Goal: Task Accomplishment & Management: Use online tool/utility

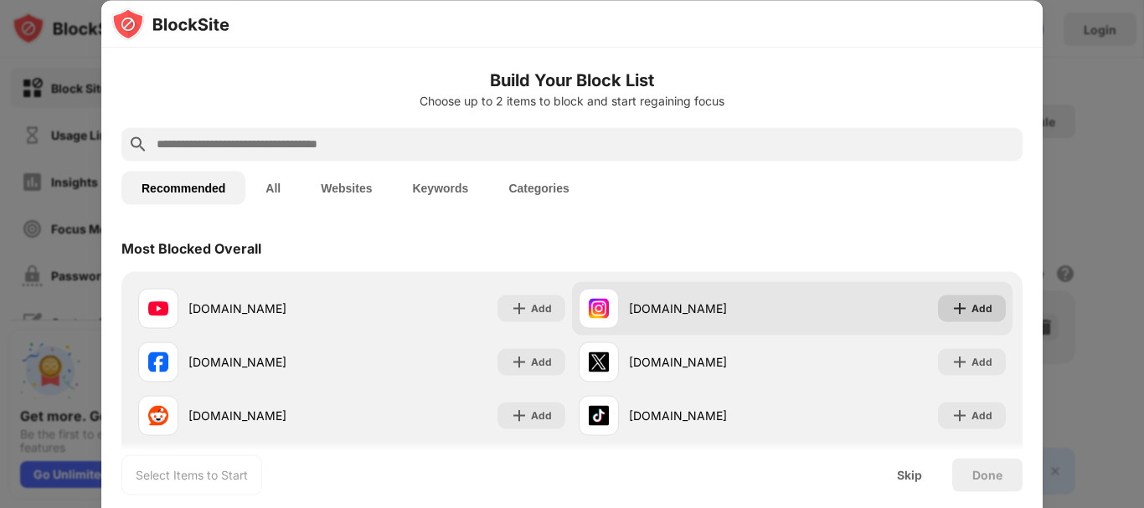
drag, startPoint x: 945, startPoint y: 312, endPoint x: 935, endPoint y: 314, distance: 10.2
click at [951, 312] on img at bounding box center [959, 308] width 17 height 17
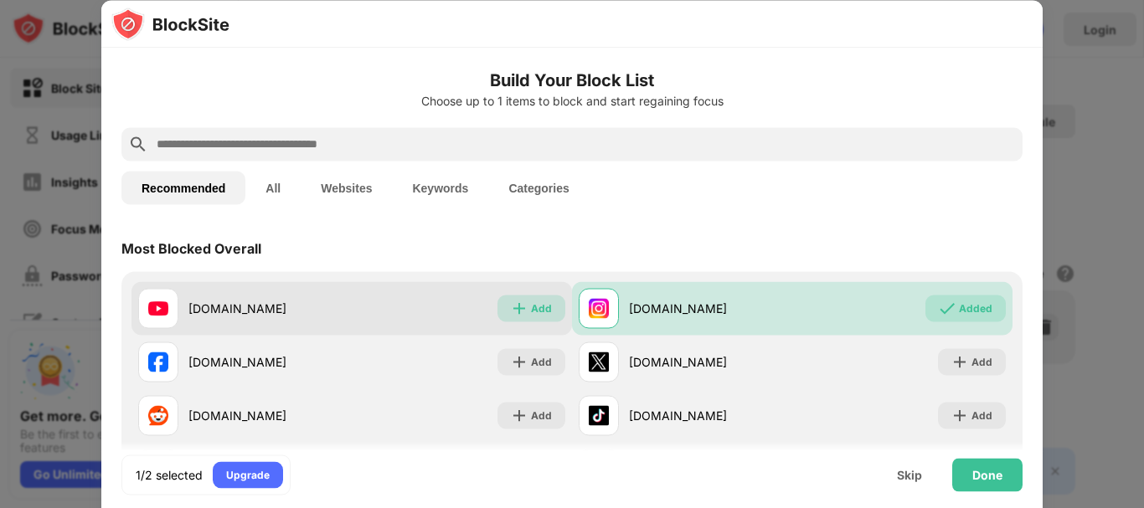
click at [517, 309] on img at bounding box center [519, 308] width 17 height 17
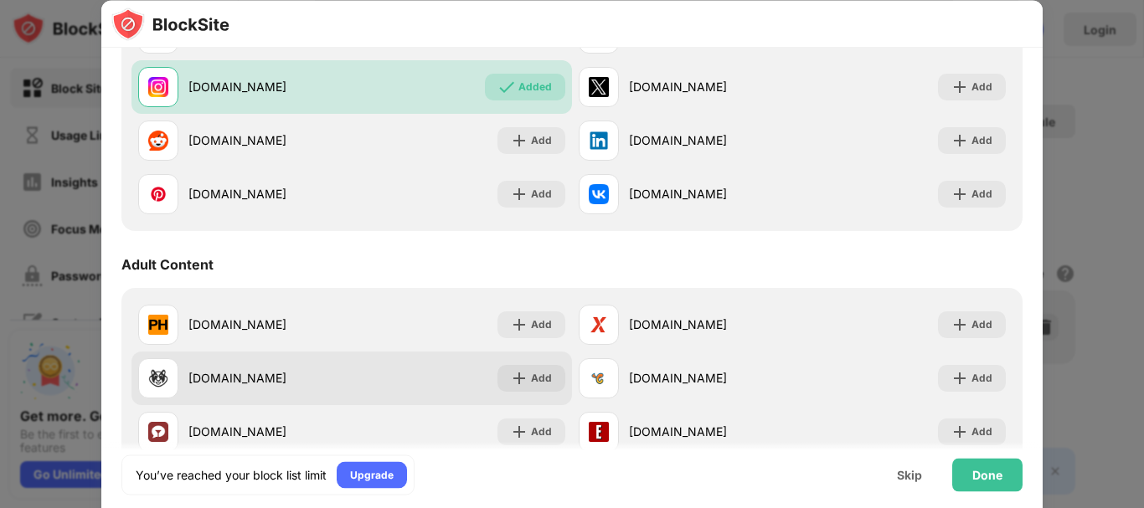
scroll to position [586, 0]
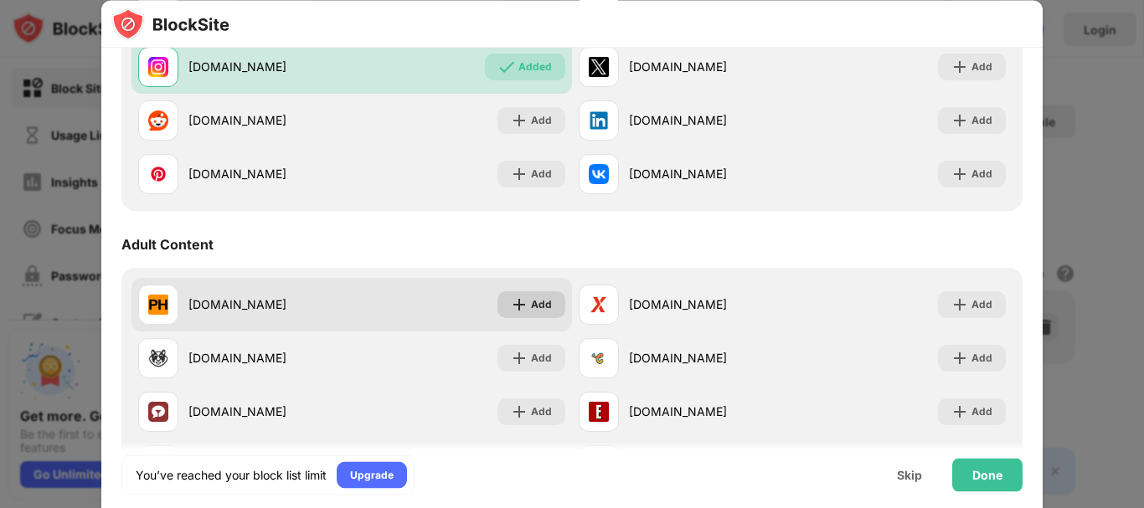
click at [531, 304] on div "Add" at bounding box center [541, 304] width 21 height 17
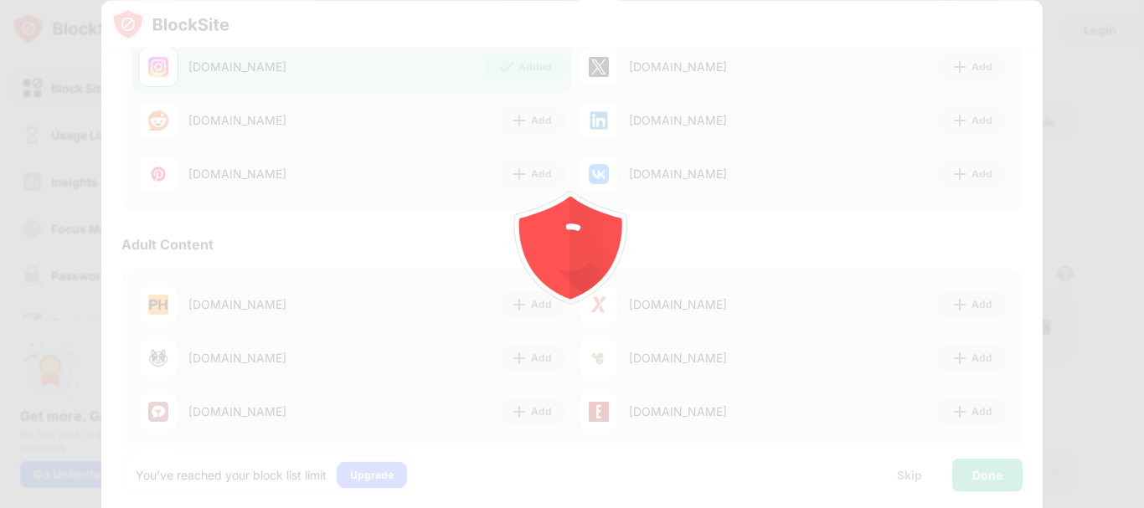
click at [525, 351] on icon "animation" at bounding box center [571, 254] width 301 height 301
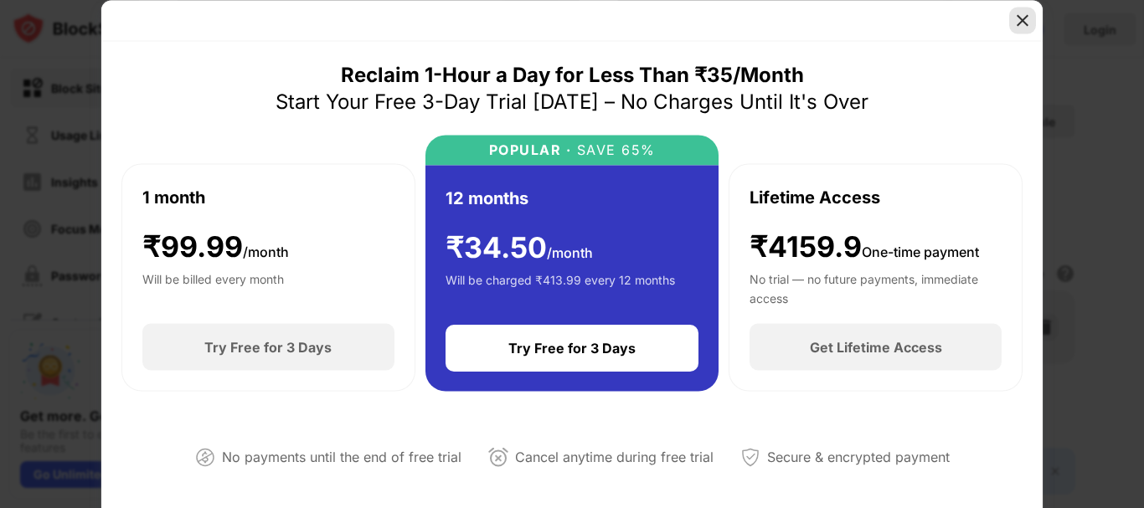
click at [1027, 23] on img at bounding box center [1022, 20] width 17 height 17
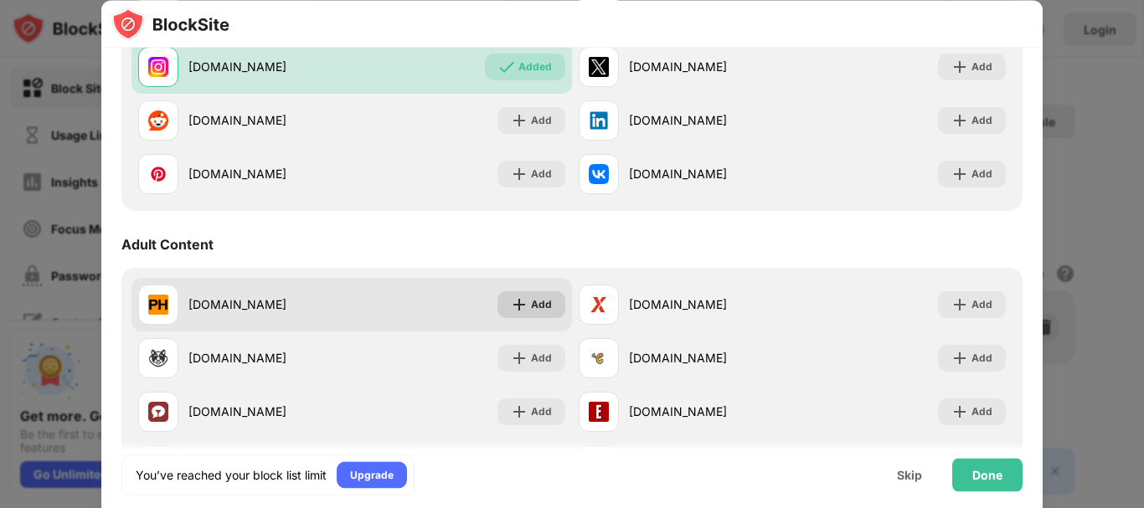
click at [538, 302] on div "Add" at bounding box center [541, 304] width 21 height 17
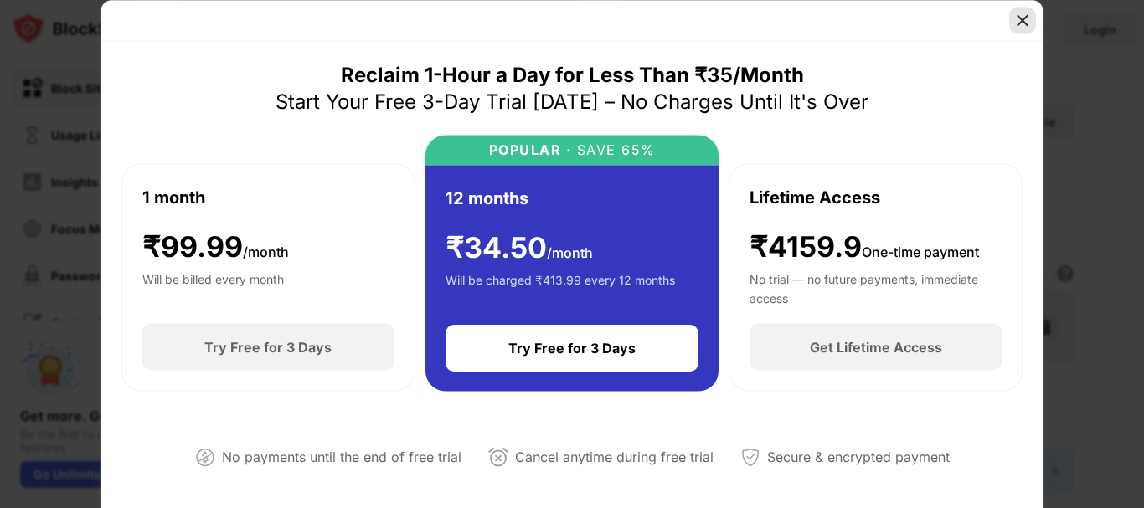
click at [1025, 13] on img at bounding box center [1022, 20] width 17 height 17
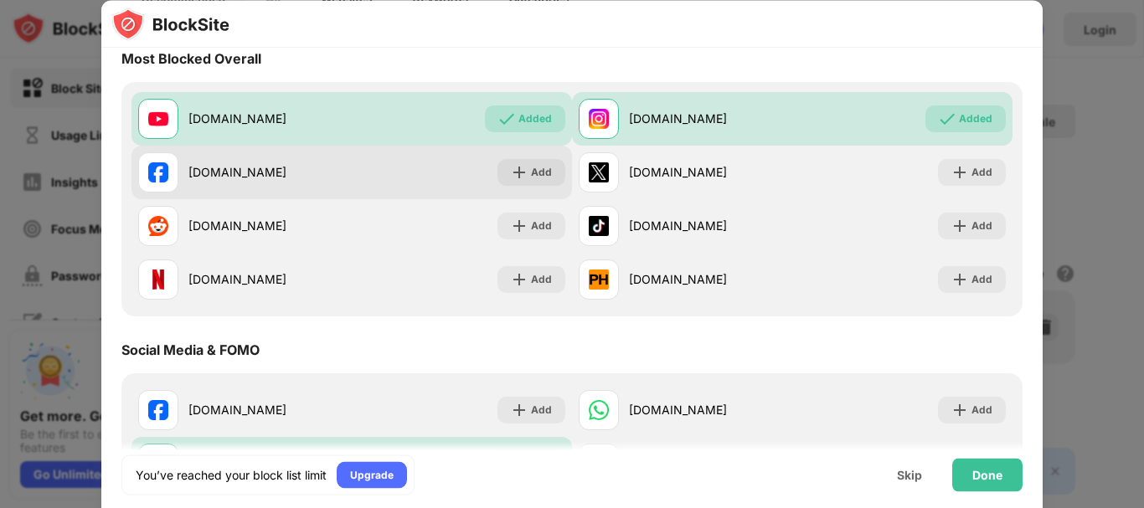
scroll to position [167, 0]
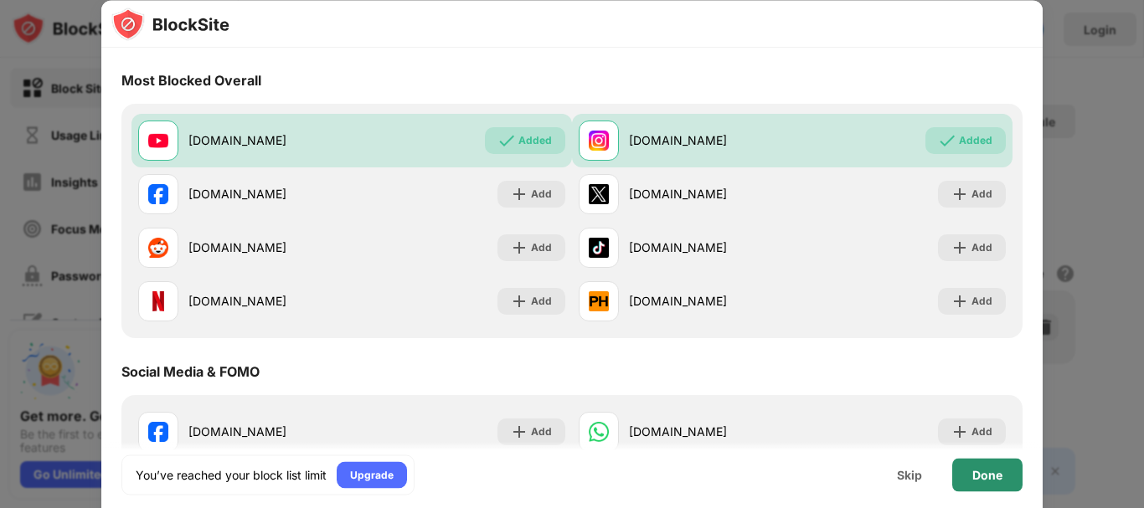
click at [998, 487] on div "Done" at bounding box center [987, 474] width 70 height 33
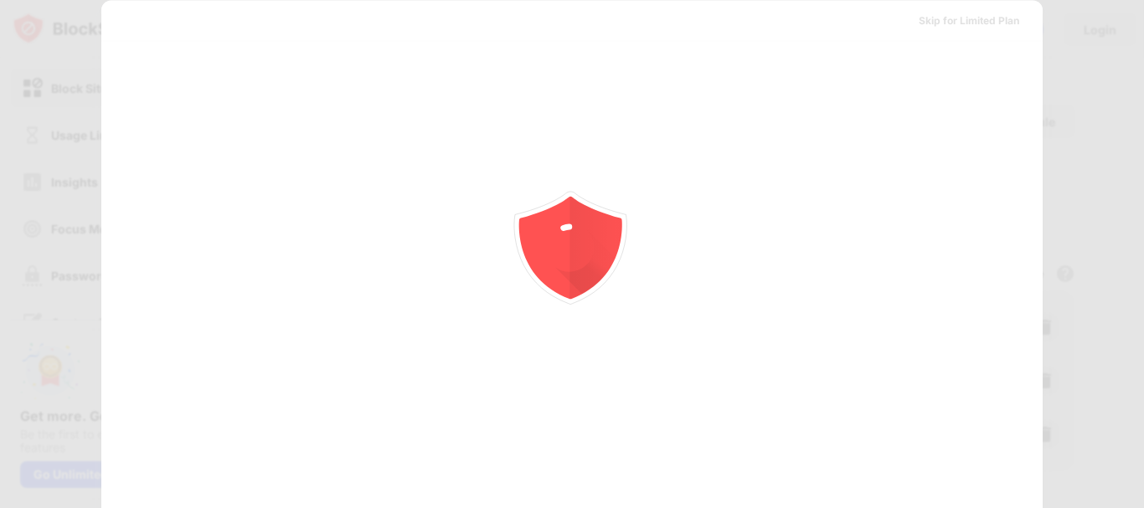
scroll to position [0, 0]
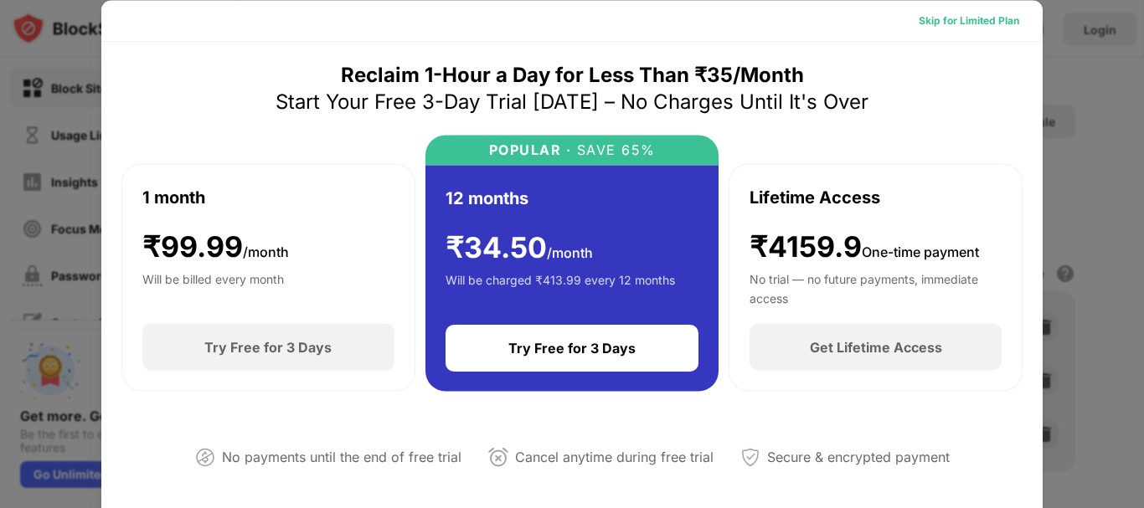
click at [971, 8] on div "Skip for Limited Plan" at bounding box center [968, 20] width 127 height 27
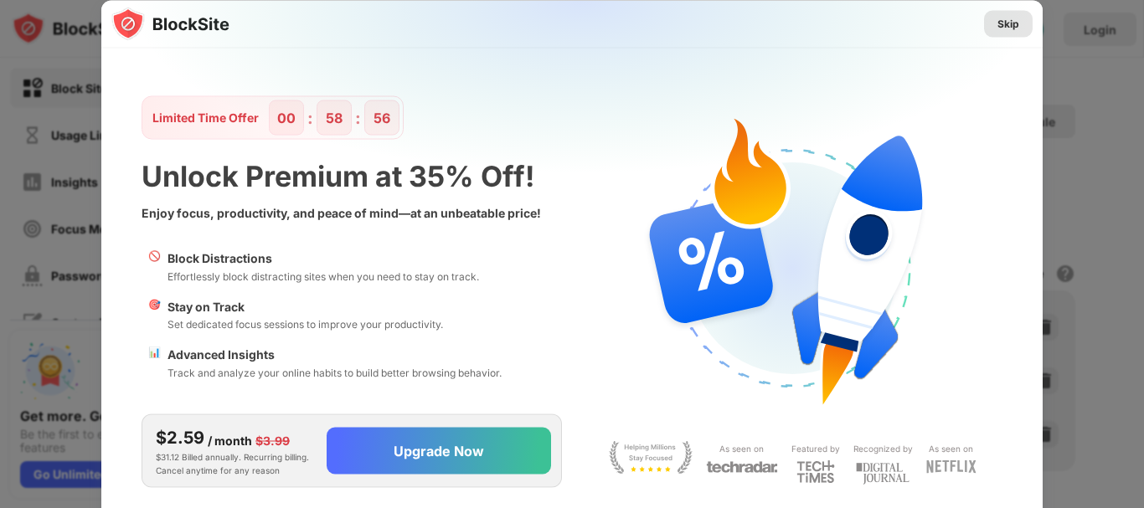
click at [1008, 19] on div "Skip" at bounding box center [1008, 23] width 22 height 17
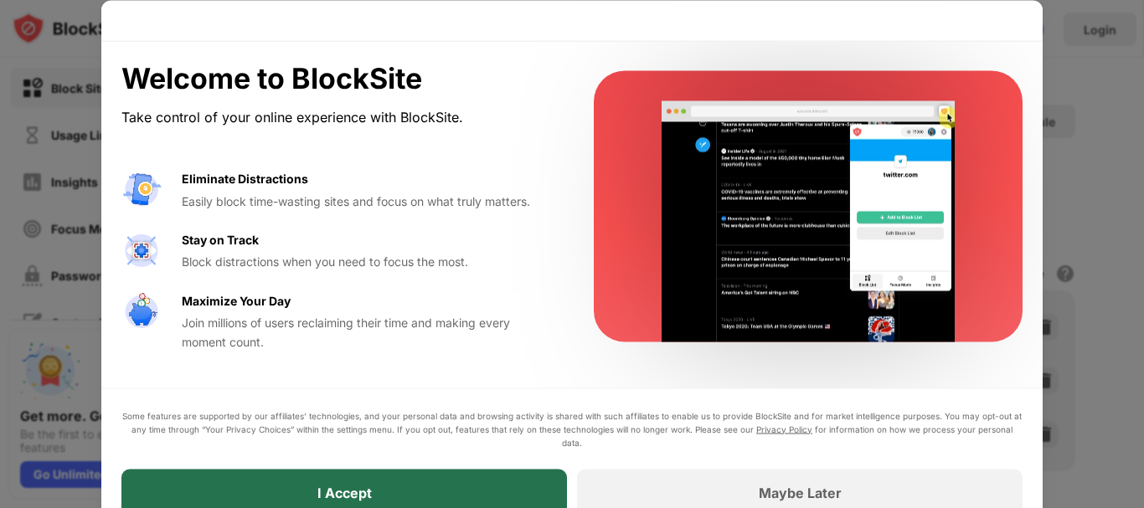
click at [451, 497] on div "I Accept" at bounding box center [343, 492] width 445 height 47
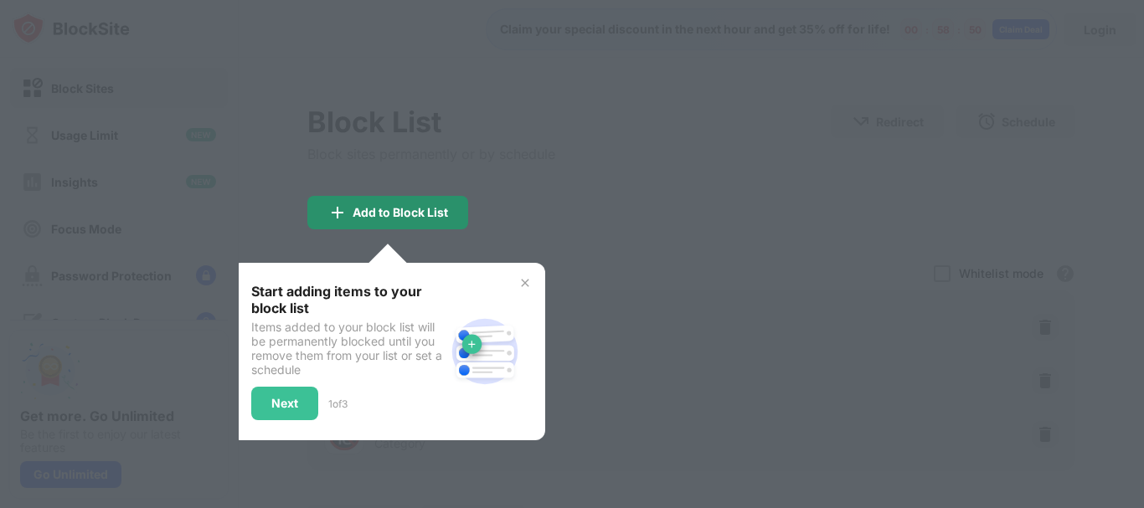
click at [421, 209] on div "Add to Block List" at bounding box center [400, 212] width 95 height 13
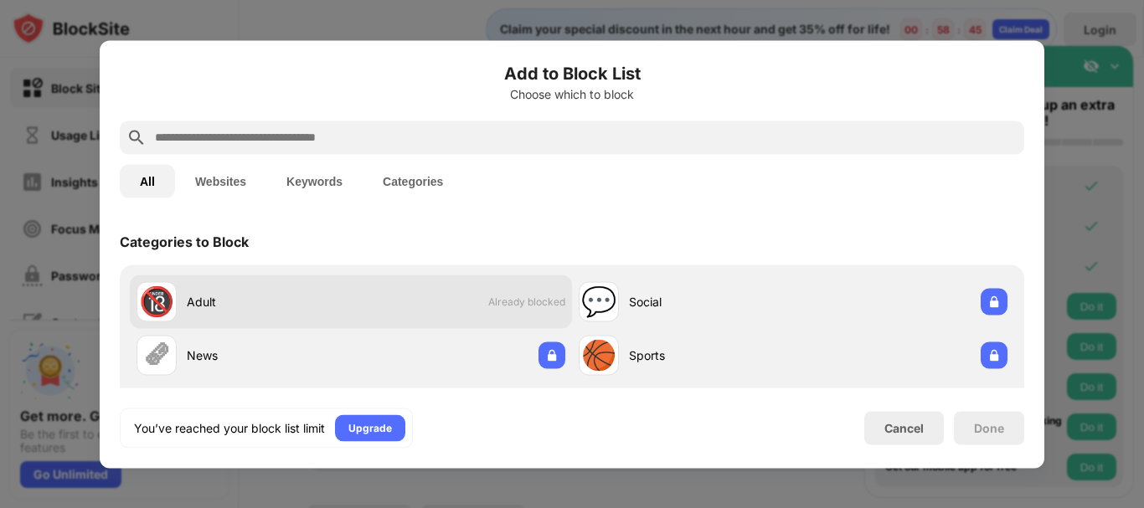
click at [508, 296] on span "Already blocked" at bounding box center [526, 302] width 77 height 13
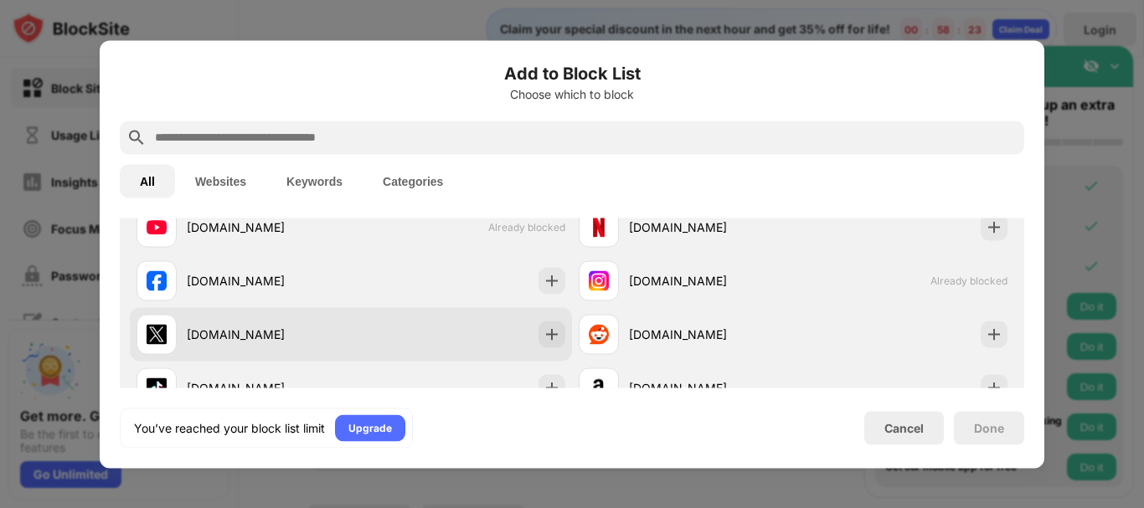
scroll to position [335, 0]
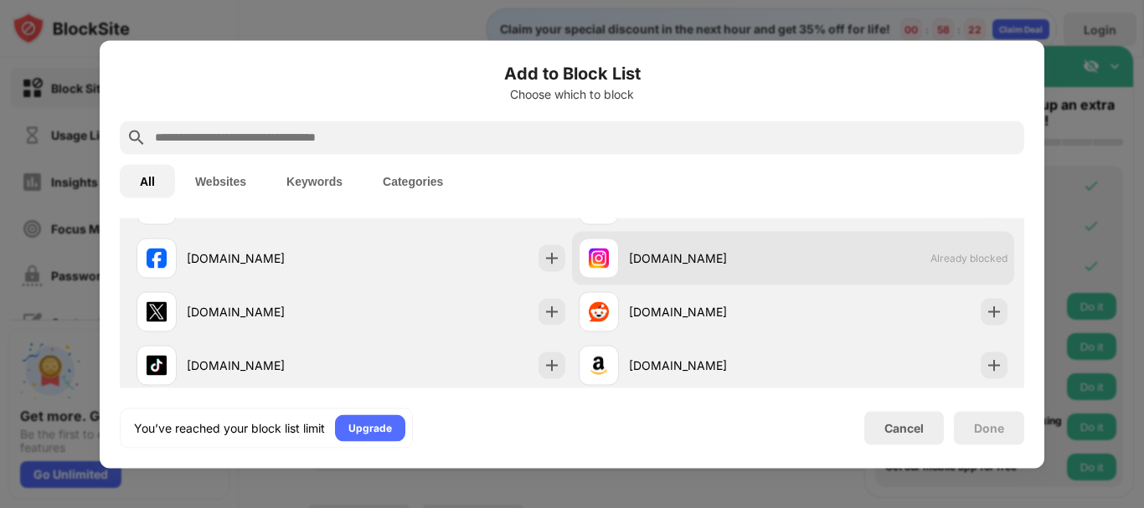
click at [932, 257] on span "Already blocked" at bounding box center [968, 258] width 77 height 13
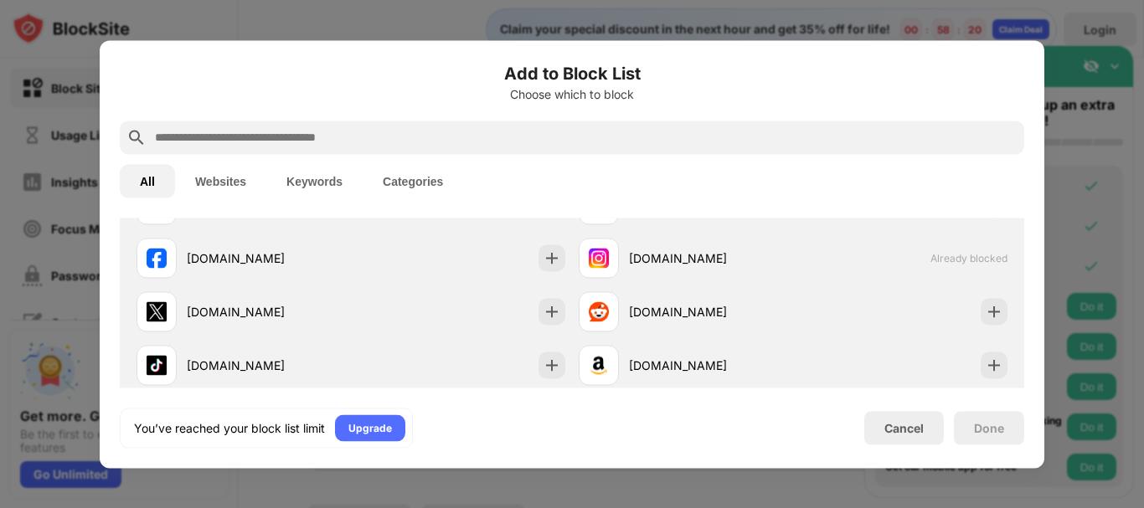
drag, startPoint x: 922, startPoint y: 245, endPoint x: 523, endPoint y: 174, distance: 405.7
click at [523, 174] on div "All Websites Keywords Categories" at bounding box center [572, 181] width 904 height 54
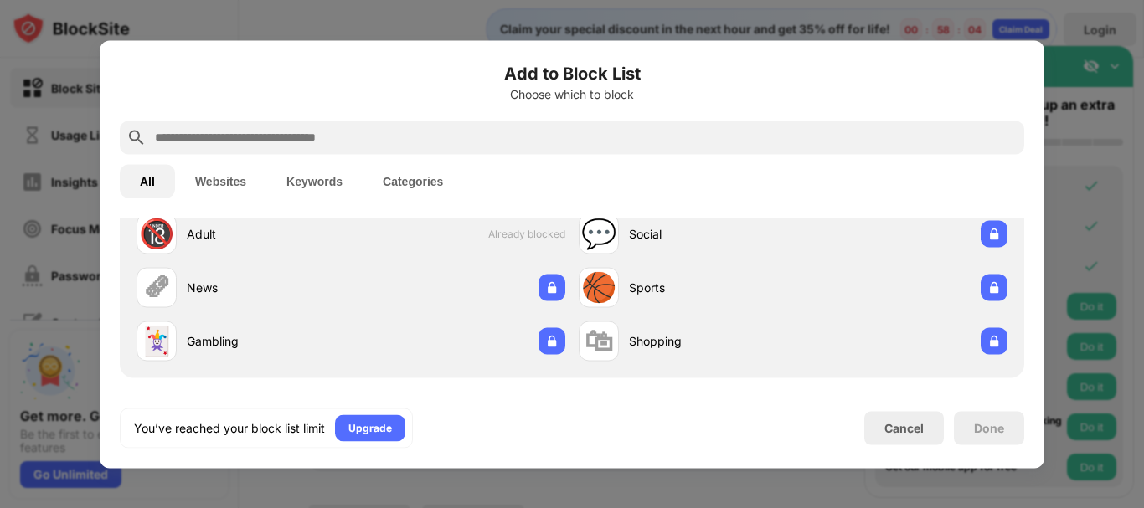
scroll to position [0, 0]
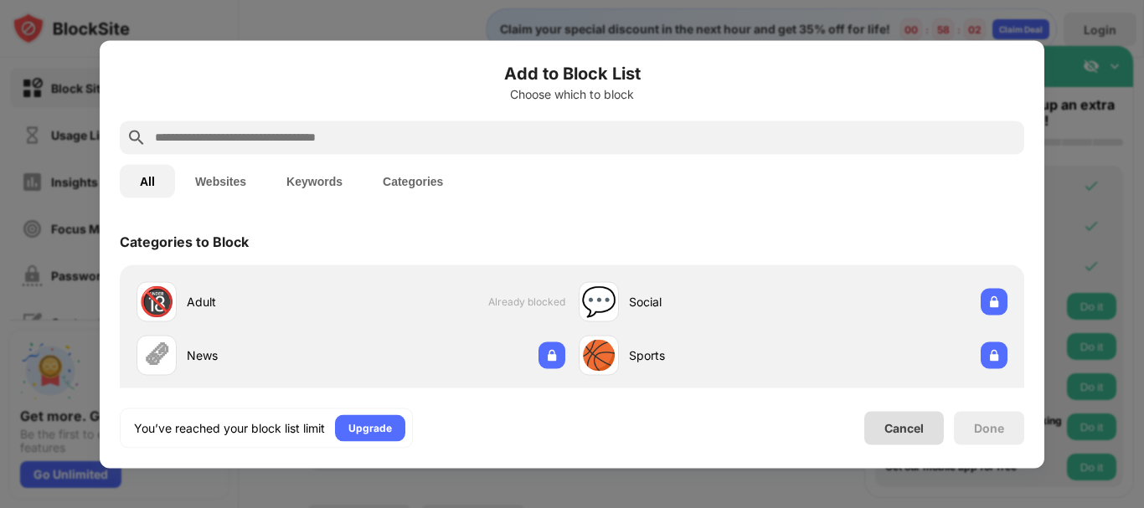
click at [904, 429] on div "Cancel" at bounding box center [903, 428] width 39 height 14
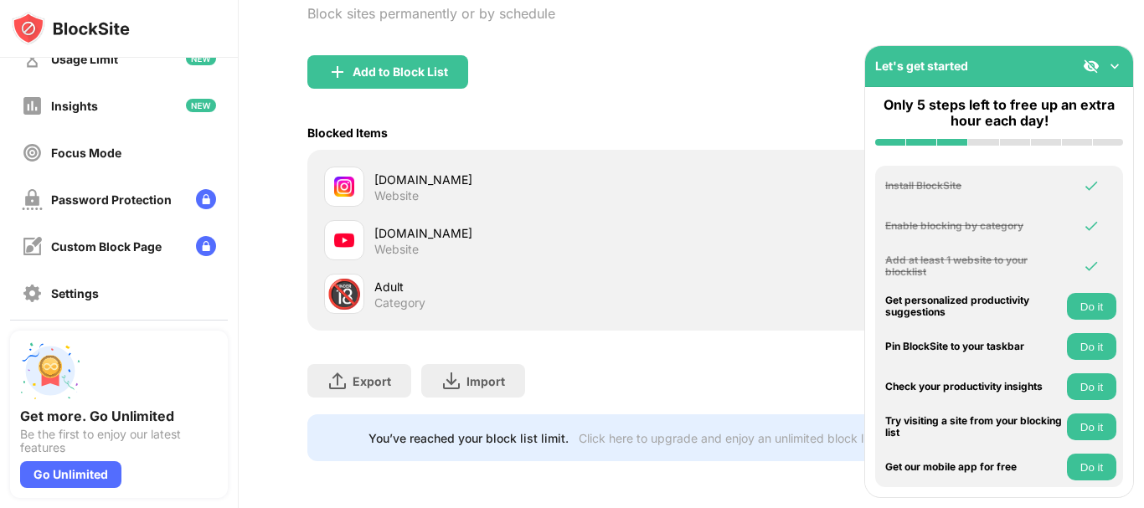
scroll to position [84, 0]
